Goal: Register for event/course

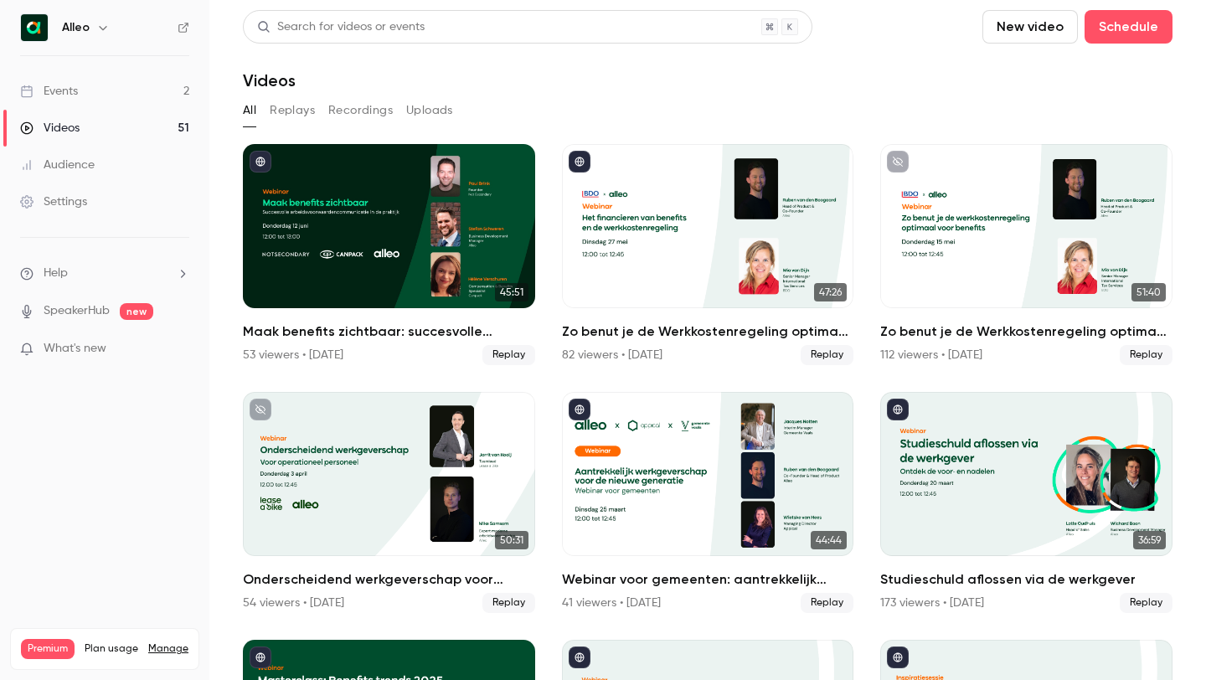
click at [91, 87] on link "Events 2" at bounding box center [104, 91] width 209 height 37
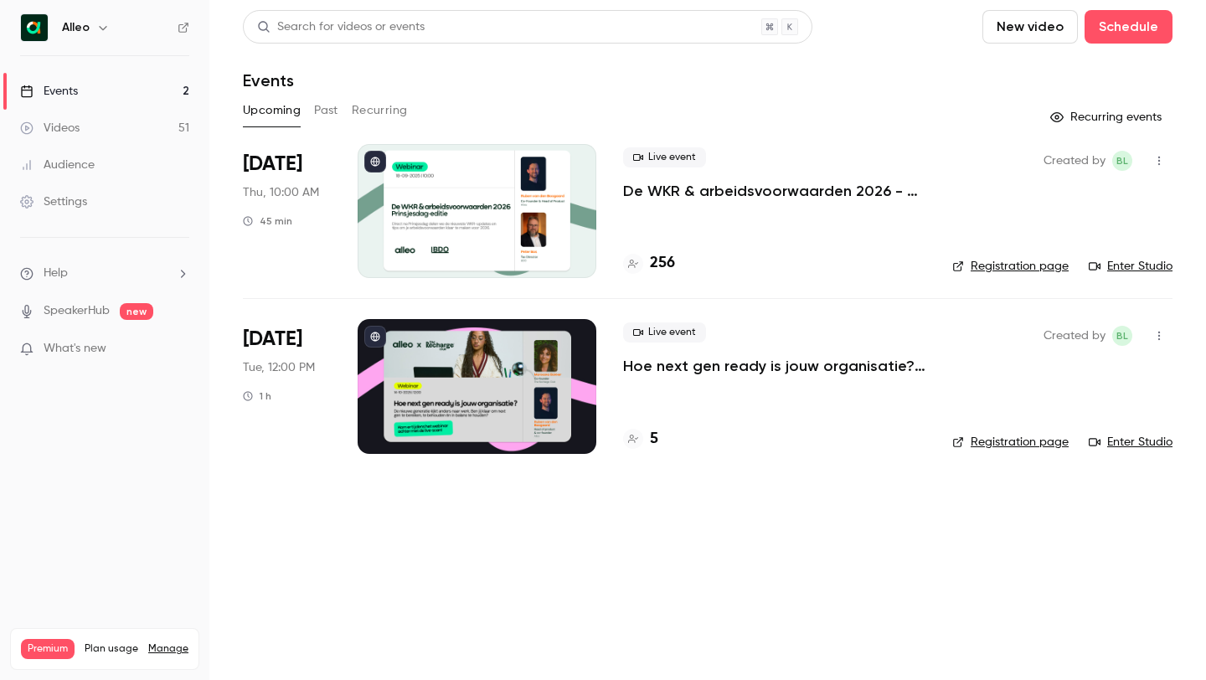
click at [671, 186] on p "De WKR & arbeidsvoorwaarden 2026 - [DATE] editie" at bounding box center [774, 191] width 302 height 20
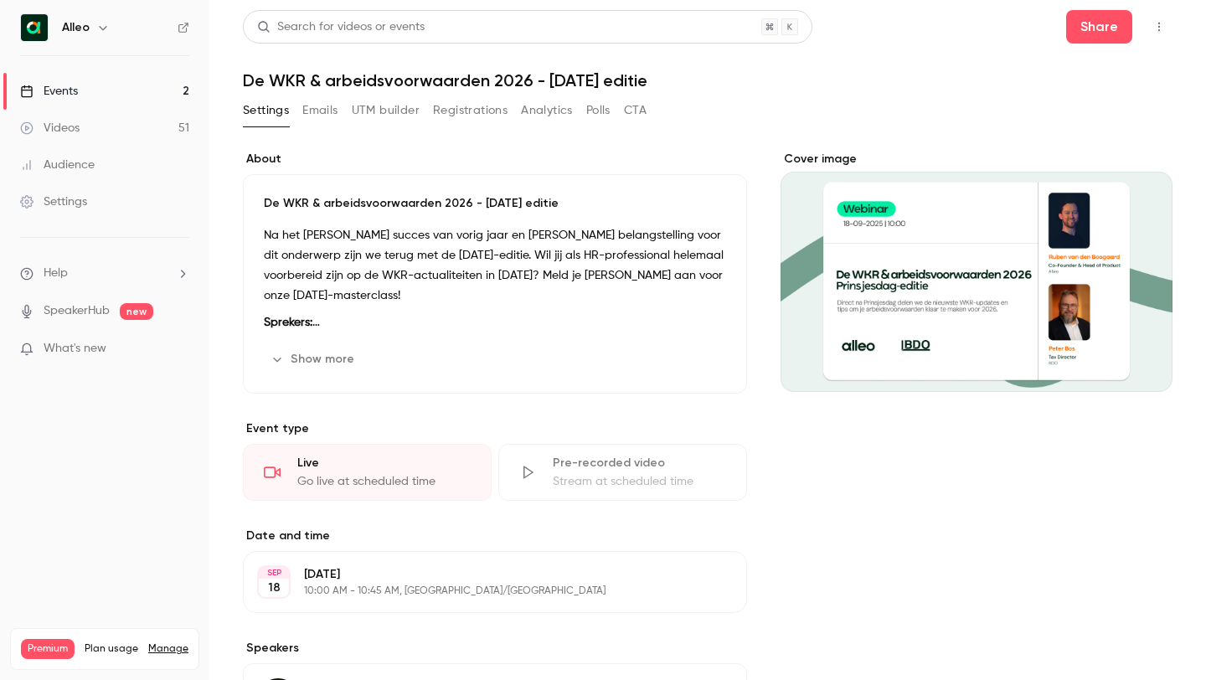
click at [463, 113] on button "Registrations" at bounding box center [470, 110] width 75 height 27
